Goal: Find specific page/section: Find specific page/section

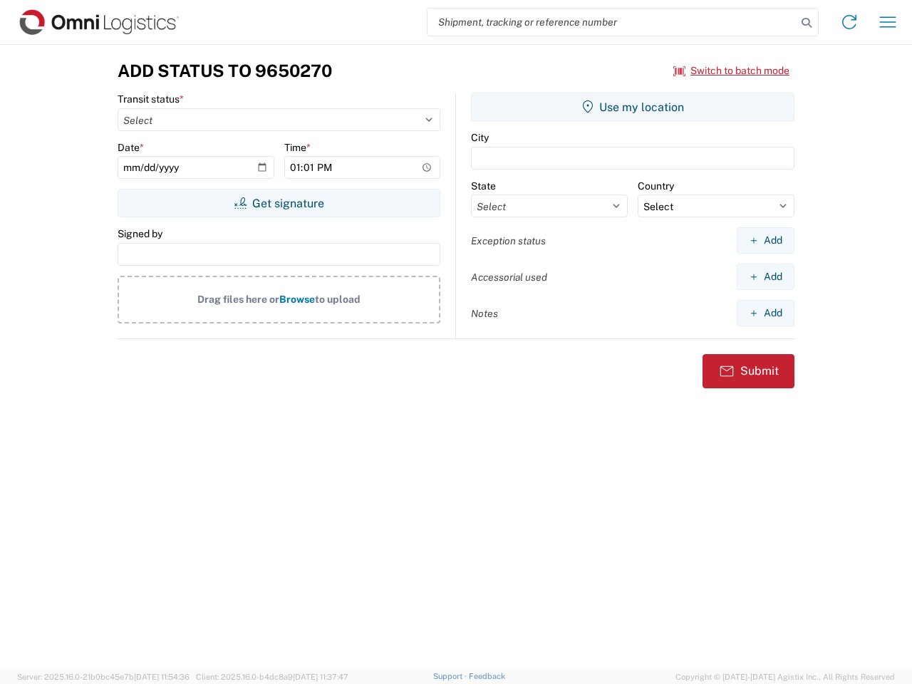
click at [612, 22] on input "search" at bounding box center [611, 22] width 369 height 27
click at [806, 23] on icon at bounding box center [806, 23] width 20 height 20
click at [849, 22] on icon at bounding box center [848, 22] width 23 height 23
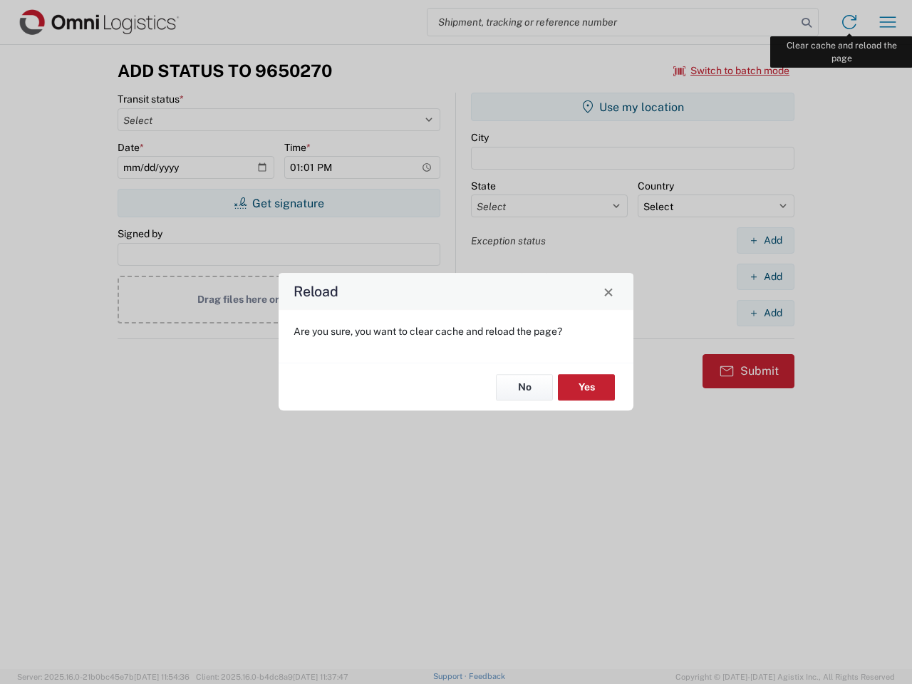
click at [887, 22] on div "Reload Are you sure, you want to clear cache and reload the page? No Yes" at bounding box center [456, 342] width 912 height 684
click at [731, 71] on div "Reload Are you sure, you want to clear cache and reload the page? No Yes" at bounding box center [456, 342] width 912 height 684
click at [278, 203] on div "Reload Are you sure, you want to clear cache and reload the page? No Yes" at bounding box center [456, 342] width 912 height 684
click at [632, 107] on div "Reload Are you sure, you want to clear cache and reload the page? No Yes" at bounding box center [456, 342] width 912 height 684
click at [765, 240] on div "Reload Are you sure, you want to clear cache and reload the page? No Yes" at bounding box center [456, 342] width 912 height 684
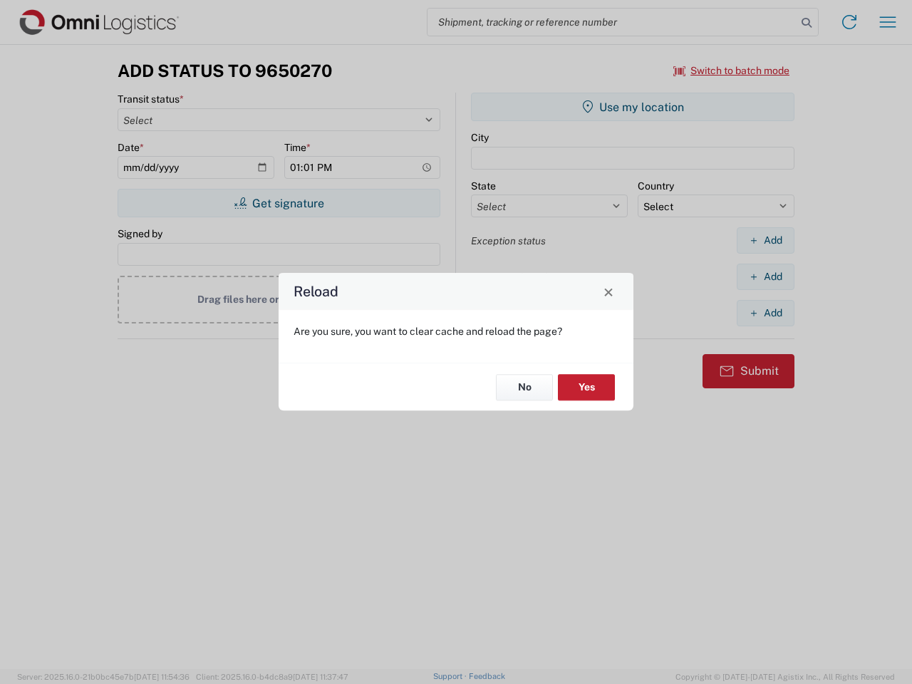
click at [765, 276] on div "Reload Are you sure, you want to clear cache and reload the page? No Yes" at bounding box center [456, 342] width 912 height 684
click at [765, 313] on div "Reload Are you sure, you want to clear cache and reload the page? No Yes" at bounding box center [456, 342] width 912 height 684
